Goal: Information Seeking & Learning: Find specific fact

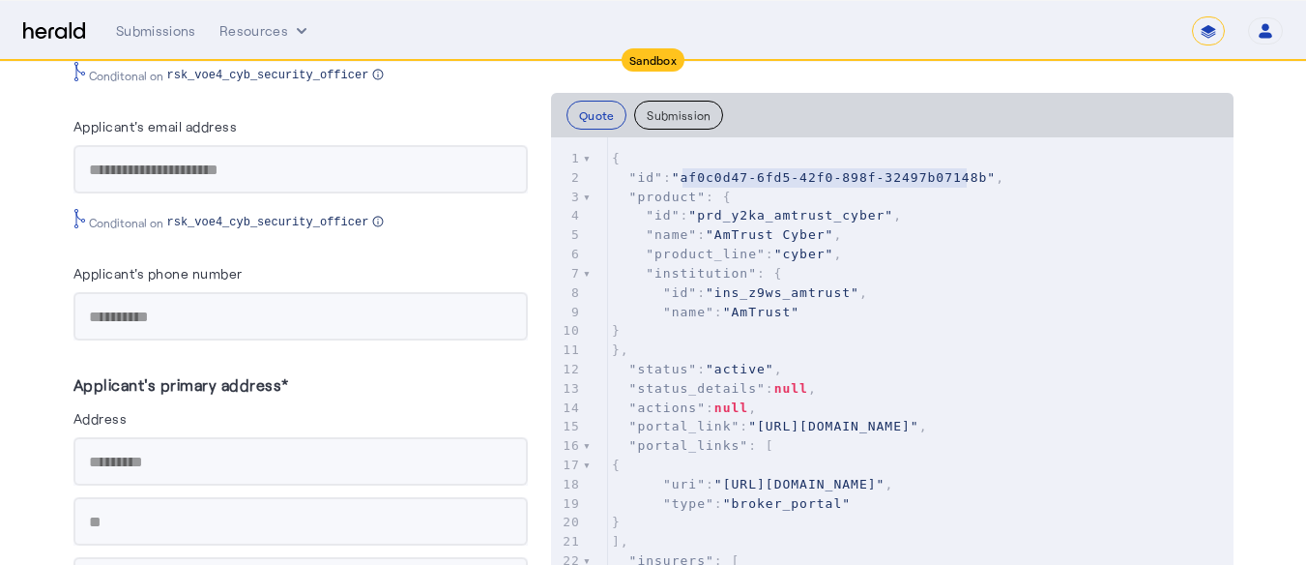
scroll to position [1707, 0]
